Goal: Task Accomplishment & Management: Complete application form

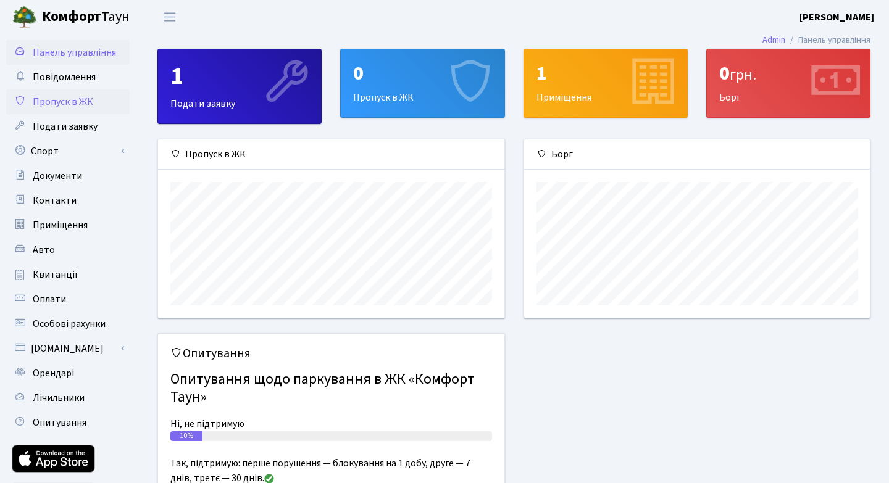
scroll to position [178, 346]
click at [69, 99] on span "Пропуск в ЖК" at bounding box center [63, 102] width 60 height 14
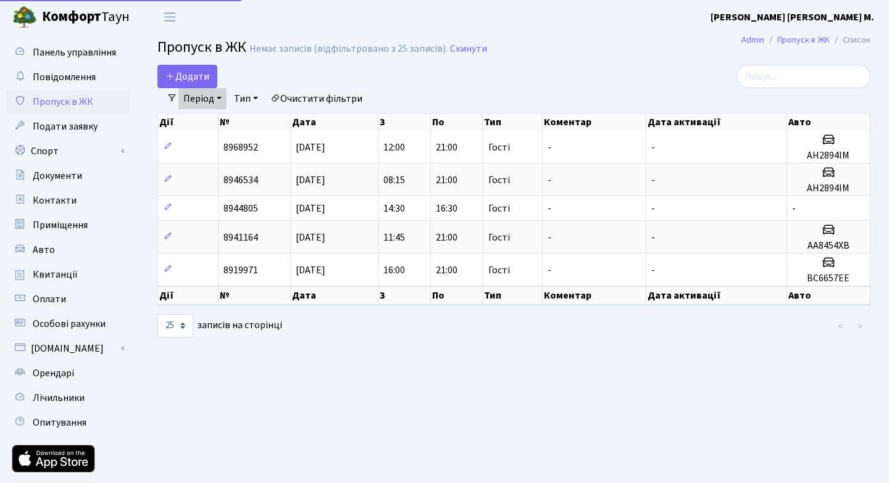
select select "25"
click at [222, 97] on link "Період" at bounding box center [202, 98] width 48 height 21
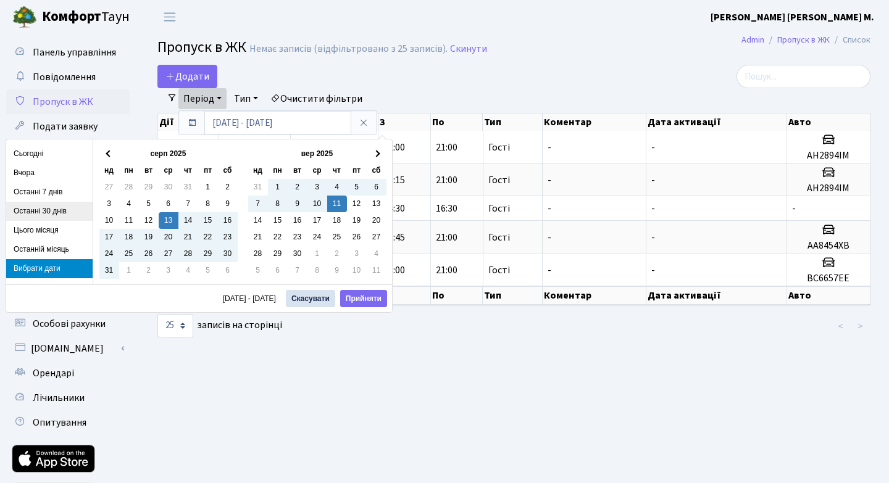
click at [40, 206] on li "Останні 30 днів" at bounding box center [49, 211] width 86 height 19
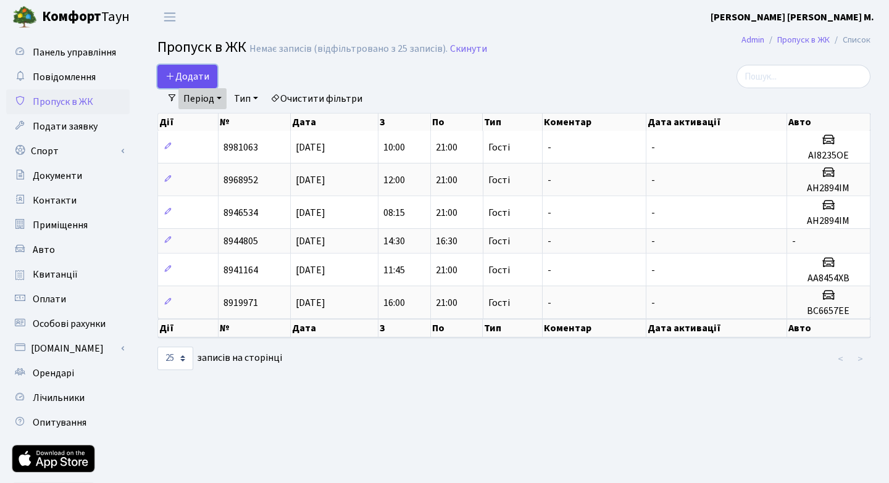
click at [198, 72] on span "Додати" at bounding box center [187, 77] width 44 height 14
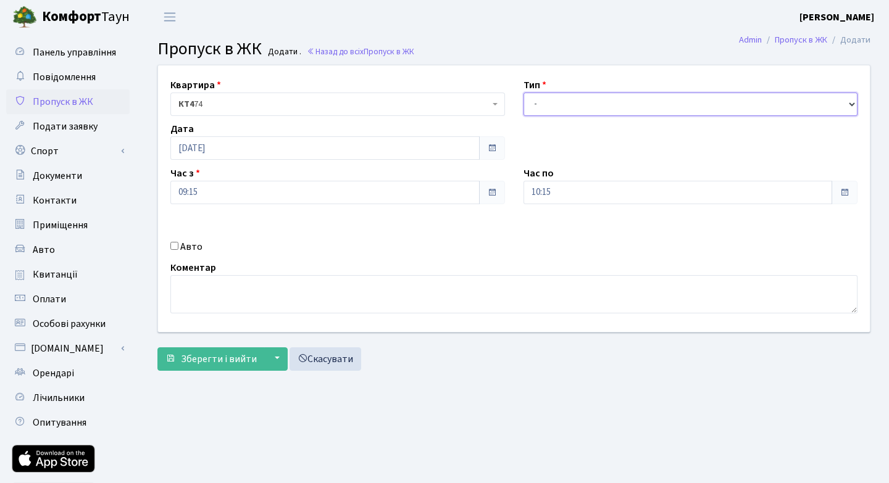
click at [852, 106] on select "- Доставка Таксі Гості Сервіс" at bounding box center [690, 104] width 335 height 23
select select "3"
click at [447, 190] on input "09:15" at bounding box center [324, 192] width 309 height 23
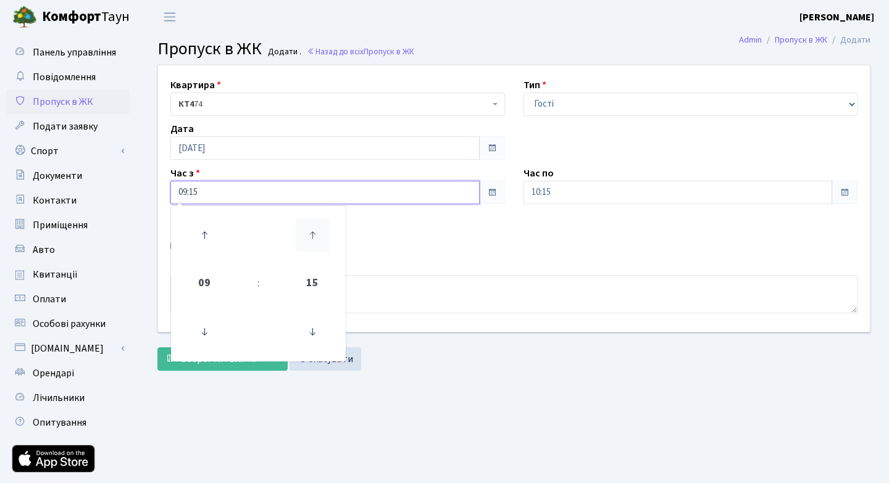
click at [309, 231] on icon at bounding box center [312, 235] width 33 height 33
type input "09:30"
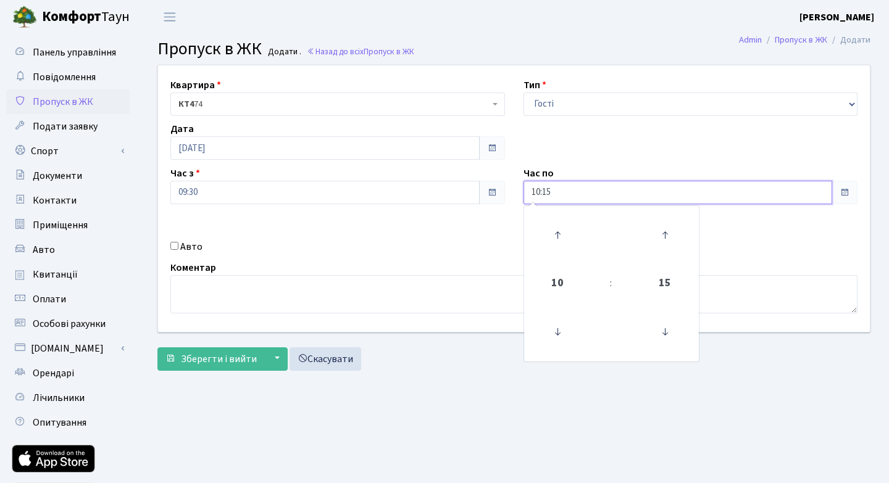
click at [812, 194] on input "10:15" at bounding box center [677, 192] width 309 height 23
click at [557, 228] on icon at bounding box center [557, 235] width 33 height 33
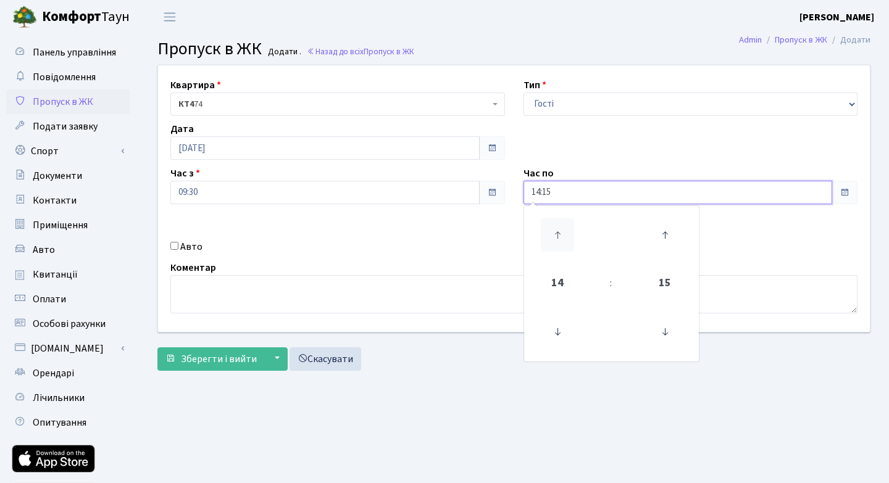
click at [557, 228] on icon at bounding box center [557, 235] width 33 height 33
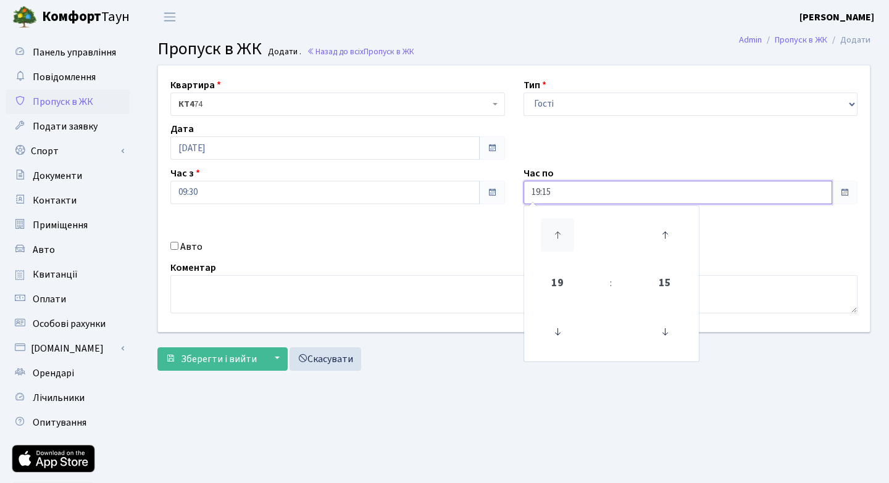
click at [557, 228] on icon at bounding box center [557, 235] width 33 height 33
click at [661, 331] on icon at bounding box center [664, 331] width 33 height 33
type input "21:00"
click at [749, 241] on div "Квартира <b>КТ4</b>&nbsp;&nbsp;&nbsp;74 КТ4 74 Тип - Доставка Таксі Гості Серві…" at bounding box center [514, 198] width 730 height 267
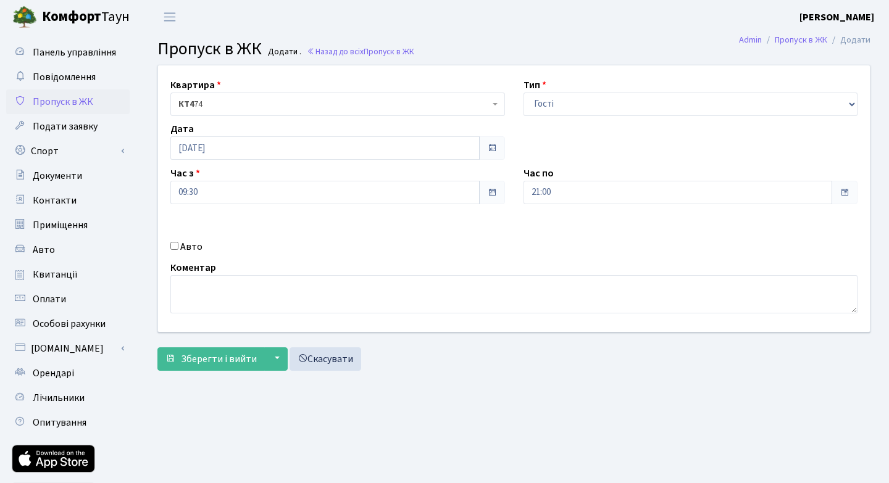
click at [173, 246] on input "Авто" at bounding box center [174, 246] width 8 height 8
checkbox input "true"
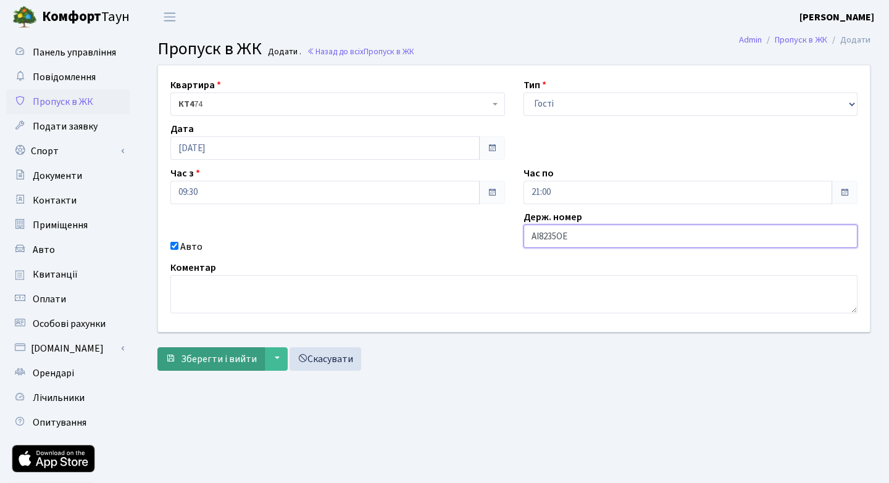
type input "AI8235OE"
click at [225, 357] on span "Зберегти і вийти" at bounding box center [219, 359] width 76 height 14
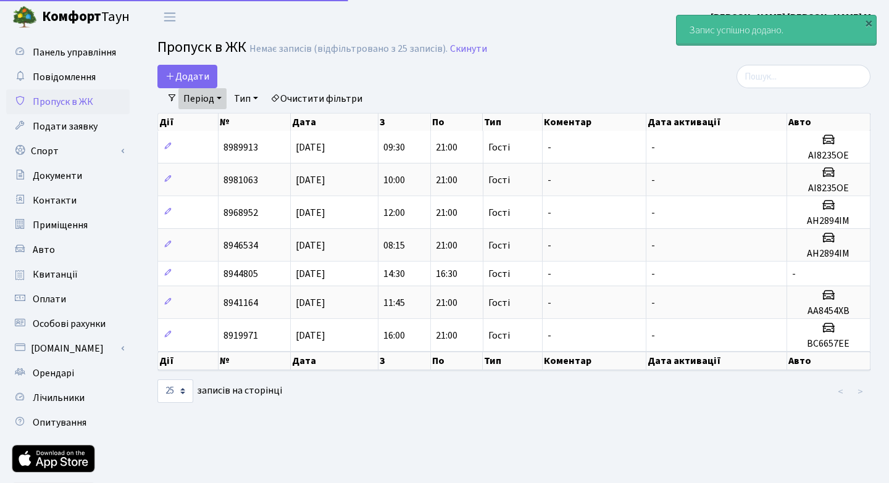
select select "25"
